Goal: Task Accomplishment & Management: Use online tool/utility

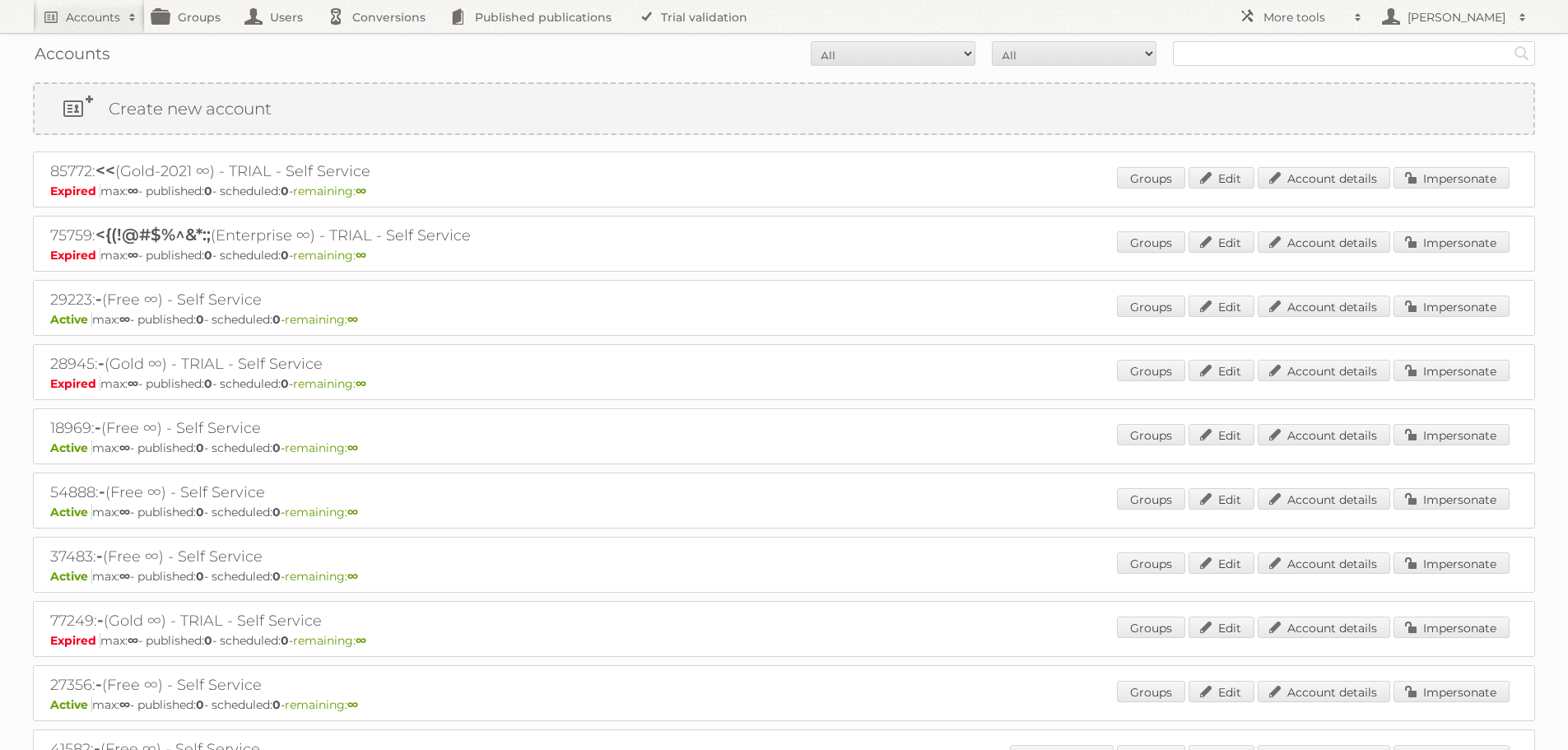
click at [1259, 68] on div "Accounts All Active Expired Pending All Paid Trials Self service Search" at bounding box center [784, 54] width 1502 height 41
click at [1245, 53] on input "text" at bounding box center [1354, 54] width 362 height 25
type input "electro stock"
click at [1509, 41] on input "Search" at bounding box center [1522, 54] width 25 height 25
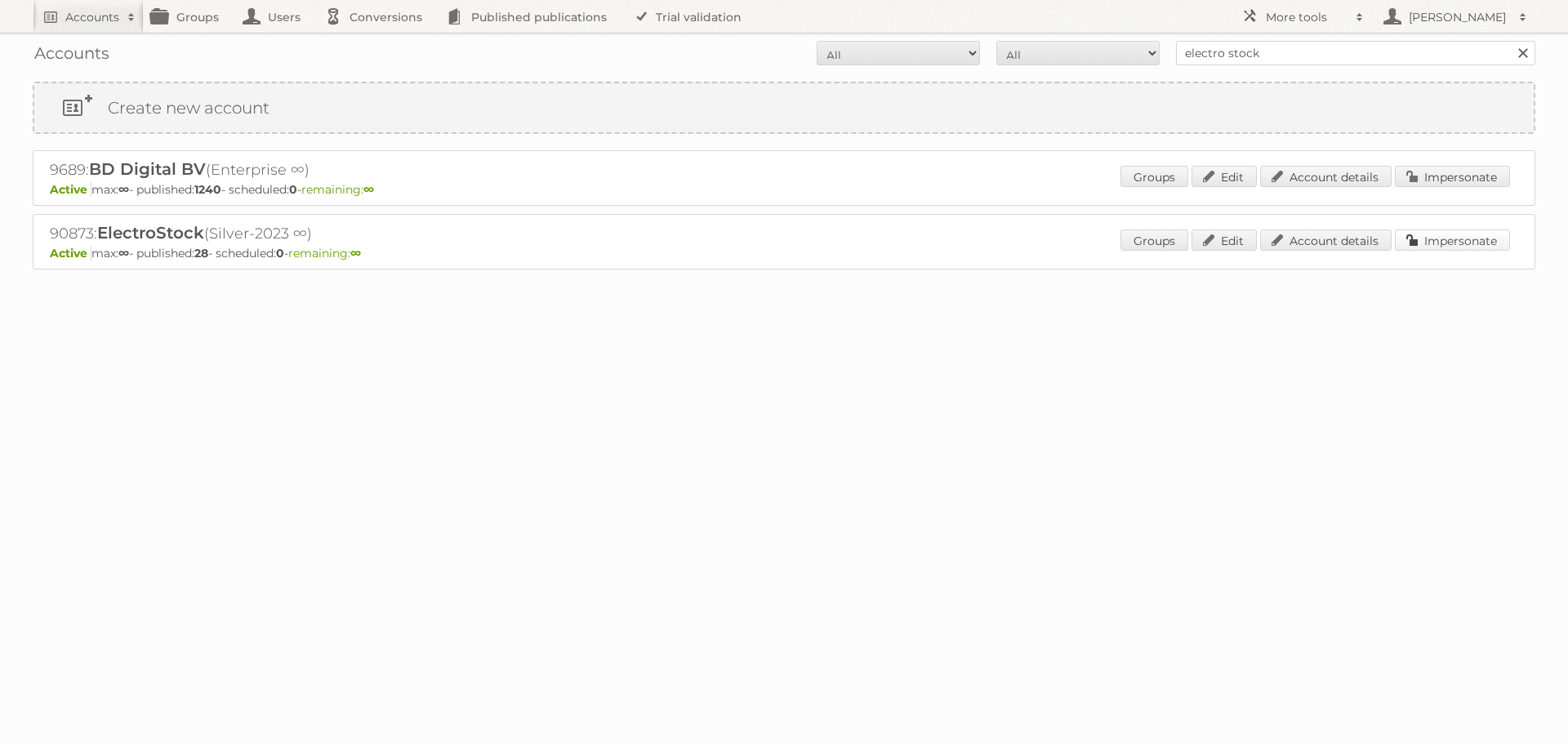
click at [1484, 237] on link "Impersonate" at bounding box center [1453, 240] width 115 height 21
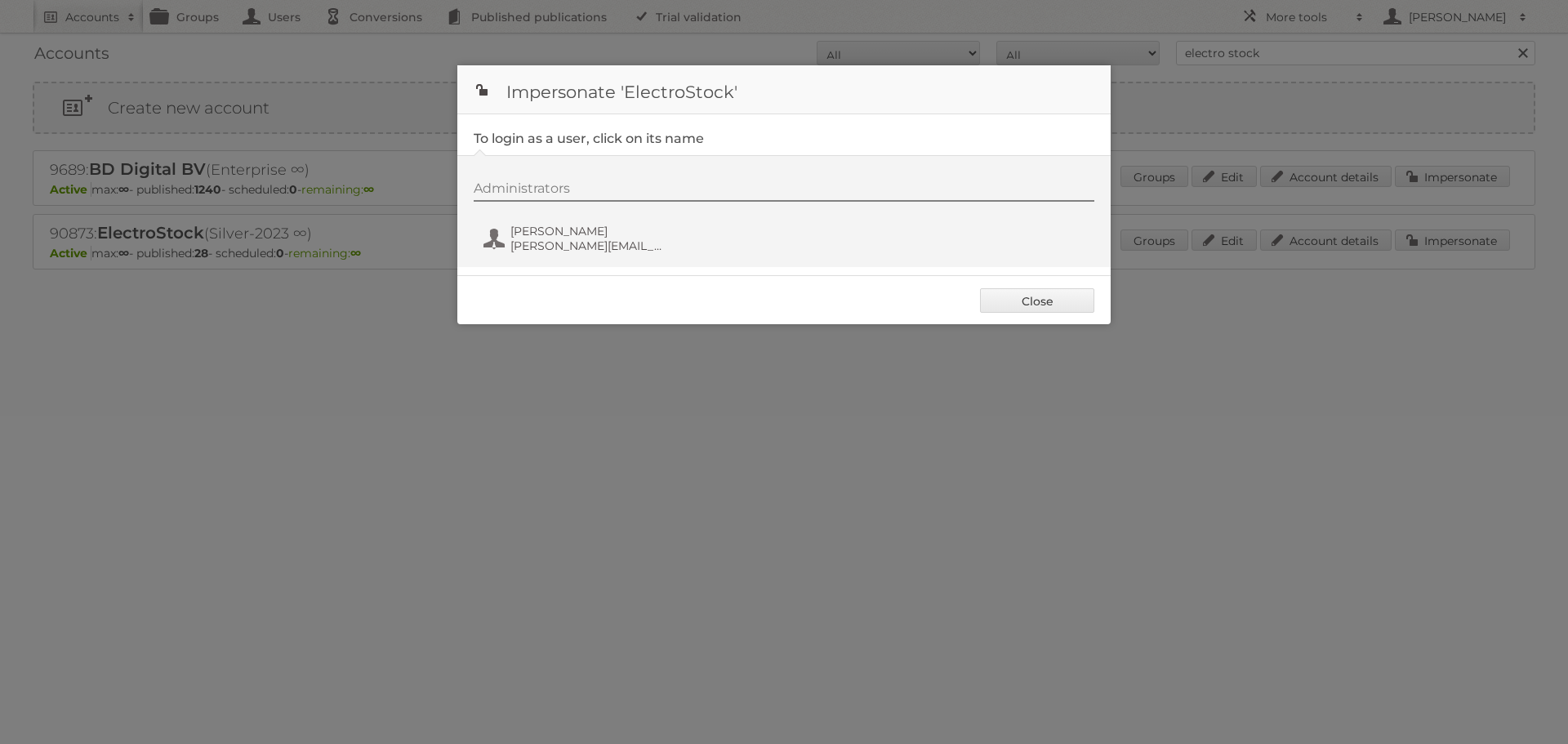
click at [616, 211] on div "Administrators Nick Halliday nick@espartners.be" at bounding box center [792, 220] width 637 height 79
click at [600, 228] on span "Nick Halliday" at bounding box center [590, 231] width 159 height 15
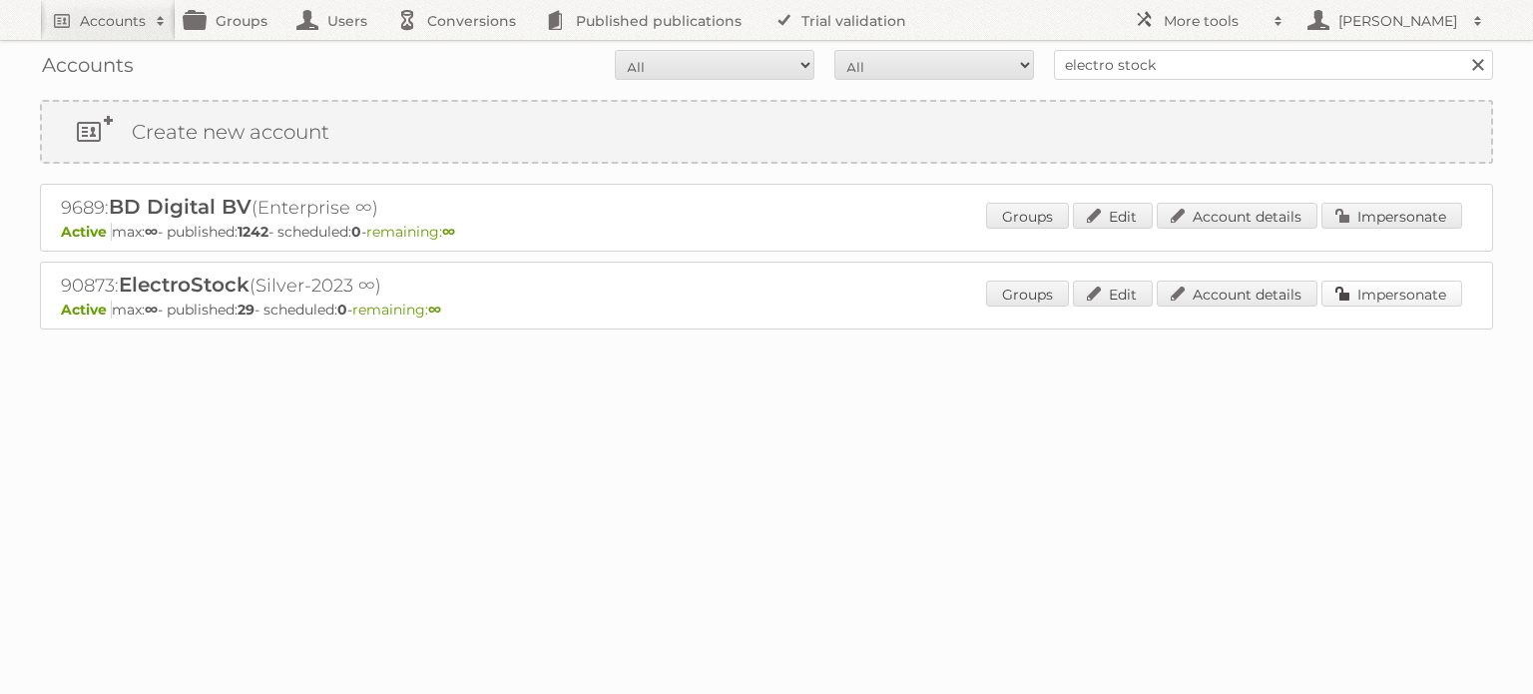
click at [1373, 290] on link "Impersonate" at bounding box center [1391, 293] width 141 height 26
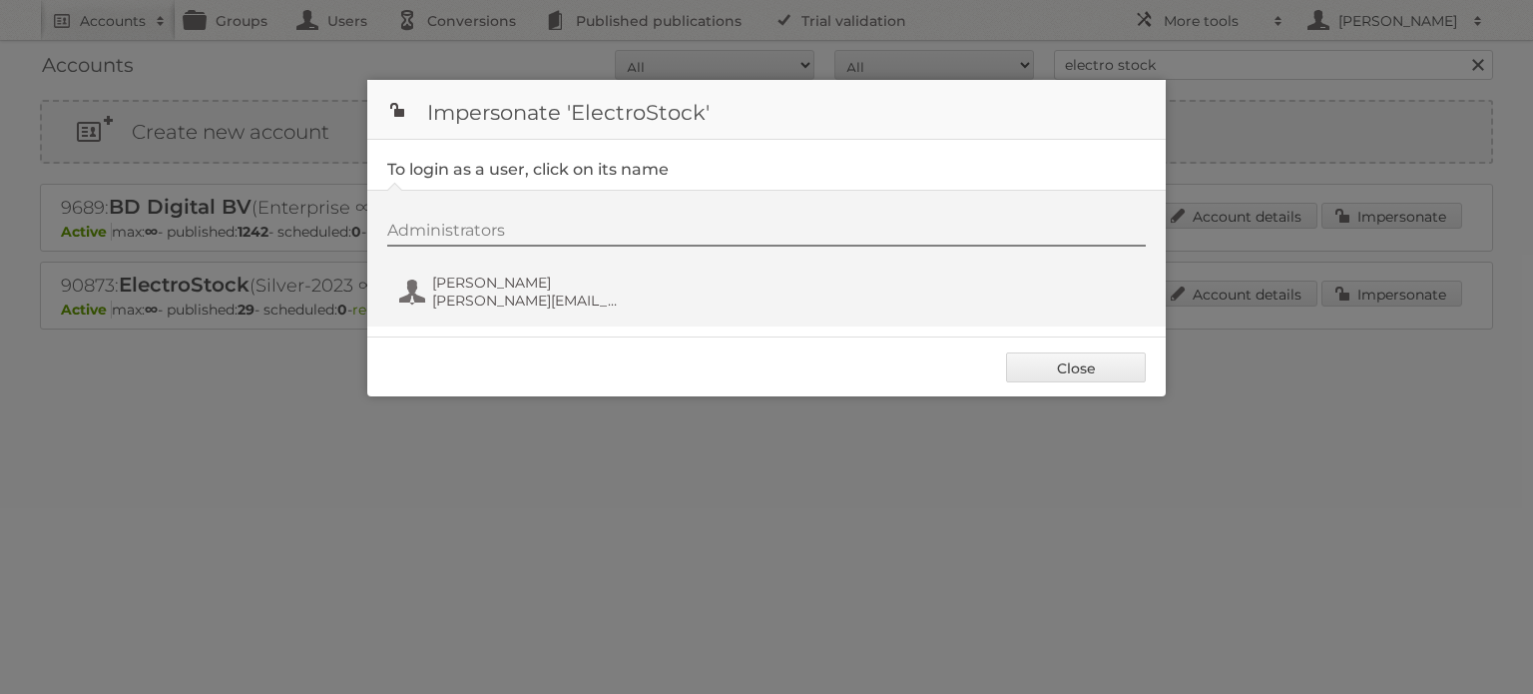
click at [557, 327] on fieldset "To login as a user, click on its name Administrators Nick Halliday nick@espartn…" at bounding box center [766, 238] width 798 height 197
click at [539, 304] on span "nick@espartners.be" at bounding box center [529, 300] width 194 height 18
